Goal: Use online tool/utility: Utilize a website feature to perform a specific function

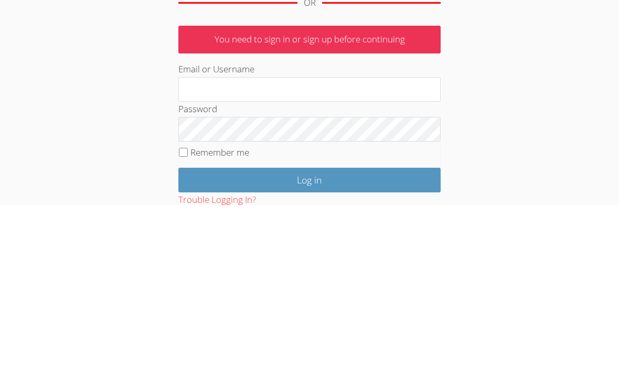
scroll to position [178, 0]
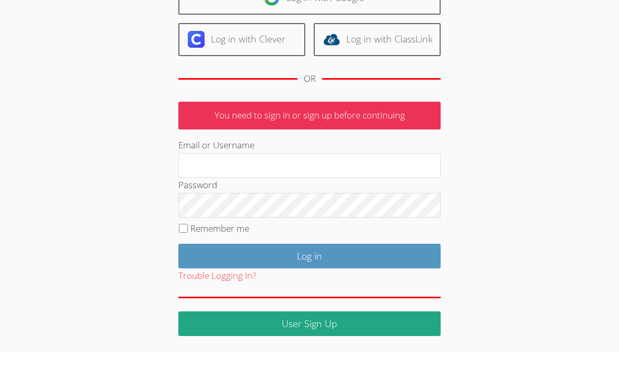
click at [239, 31] on link "Log in with Google" at bounding box center [309, 14] width 262 height 33
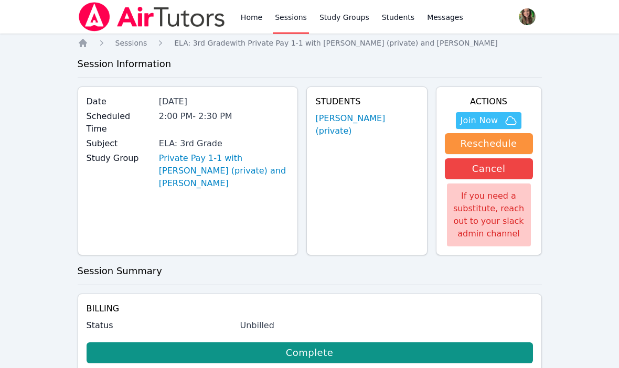
click at [246, 22] on link "Home" at bounding box center [252, 17] width 26 height 34
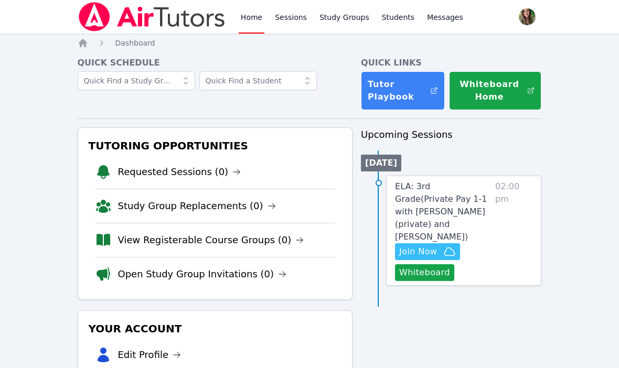
click at [410, 264] on button "Whiteboard" at bounding box center [424, 272] width 59 height 17
click at [418, 264] on button "Whiteboard" at bounding box center [424, 272] width 59 height 17
